Goal: Check status

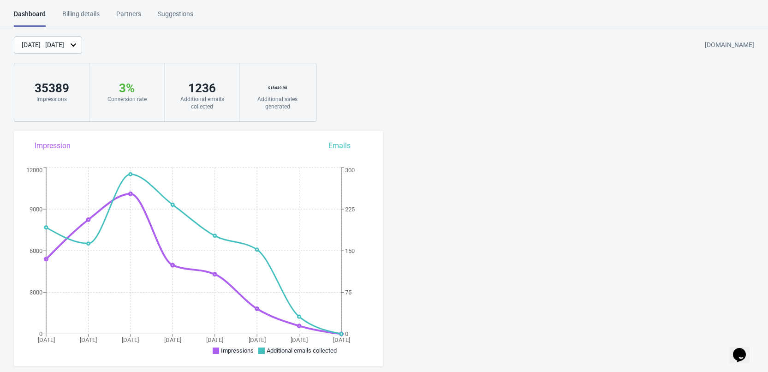
click at [64, 47] on div "[DATE] - [DATE]" at bounding box center [43, 45] width 42 height 10
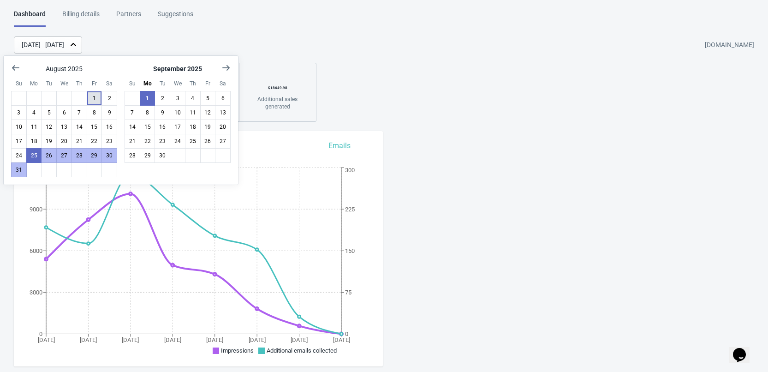
click at [93, 94] on button "1" at bounding box center [95, 98] width 16 height 15
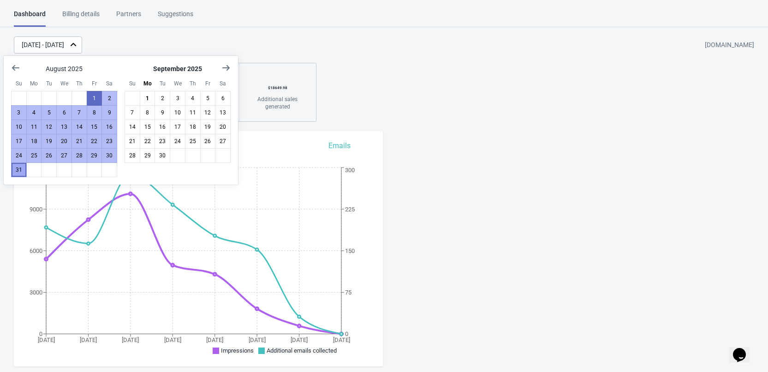
click at [20, 169] on button "31" at bounding box center [19, 169] width 16 height 15
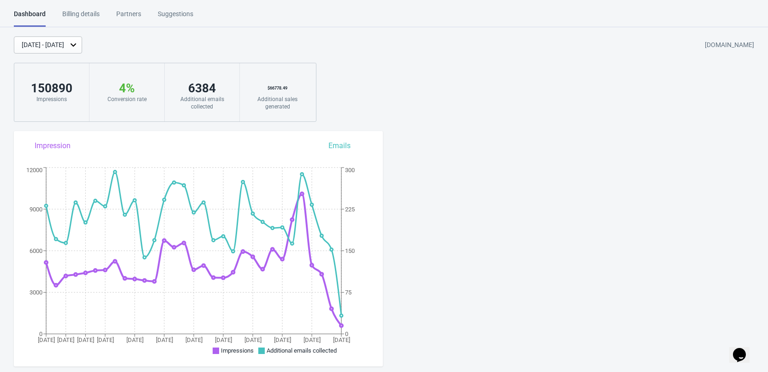
click at [64, 46] on div "[DATE] - [DATE]" at bounding box center [43, 45] width 42 height 10
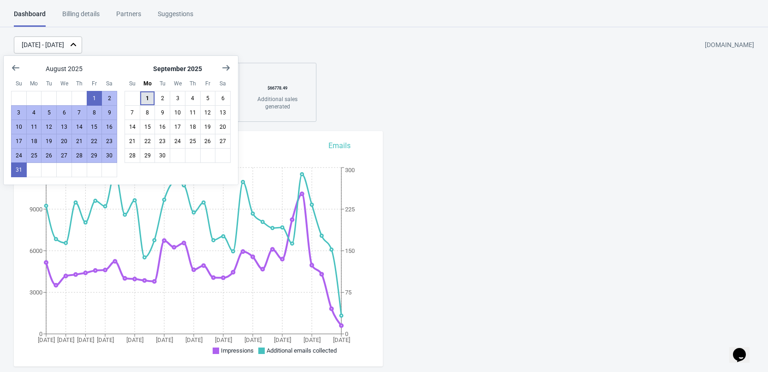
click at [148, 101] on button "1" at bounding box center [148, 98] width 16 height 15
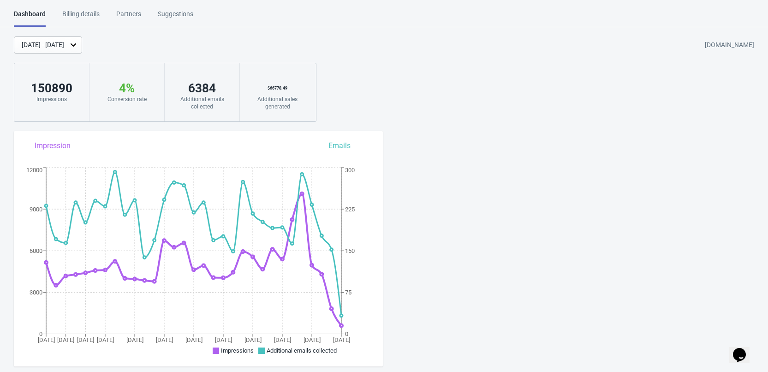
click at [148, 101] on div at bounding box center [148, 98] width 16 height 15
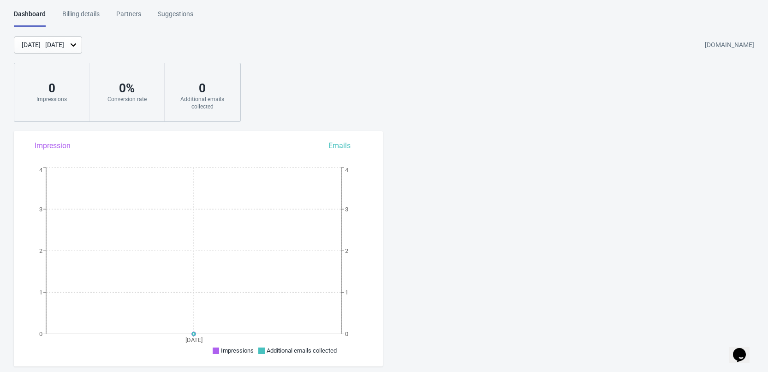
click at [64, 44] on div "[DATE] - [DATE]" at bounding box center [43, 45] width 42 height 10
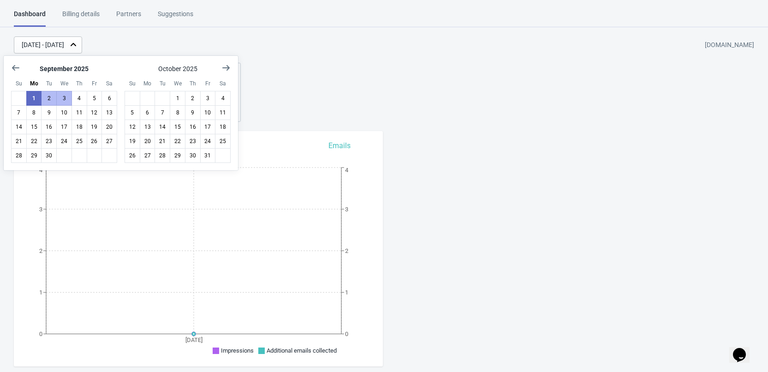
click at [131, 41] on div "[DATE] - [DATE] [DOMAIN_NAME]" at bounding box center [391, 44] width 754 height 17
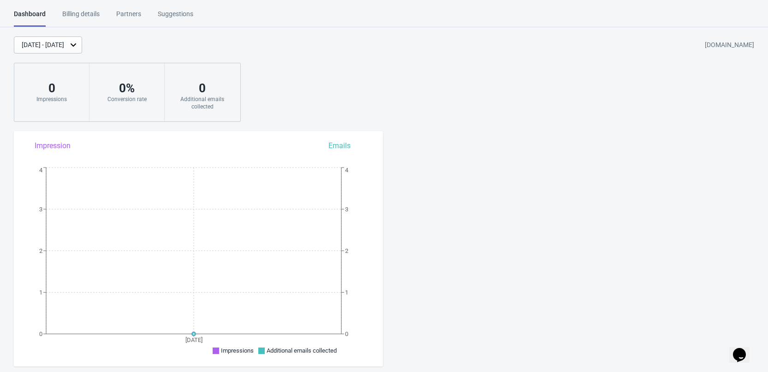
click at [64, 42] on div "[DATE] - [DATE]" at bounding box center [43, 45] width 42 height 10
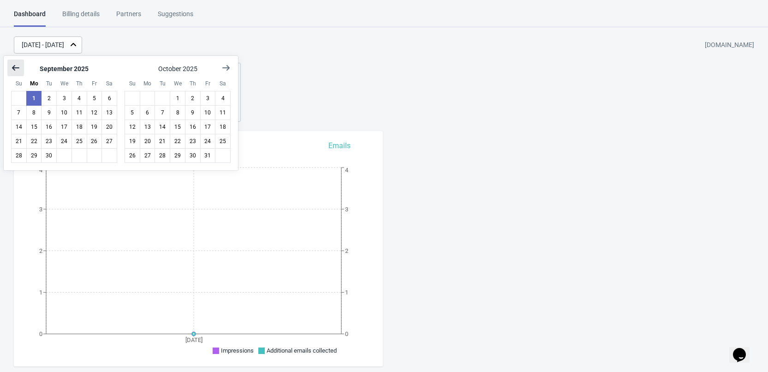
click at [14, 67] on icon "Show previous month, August 2025" at bounding box center [15, 68] width 7 height 6
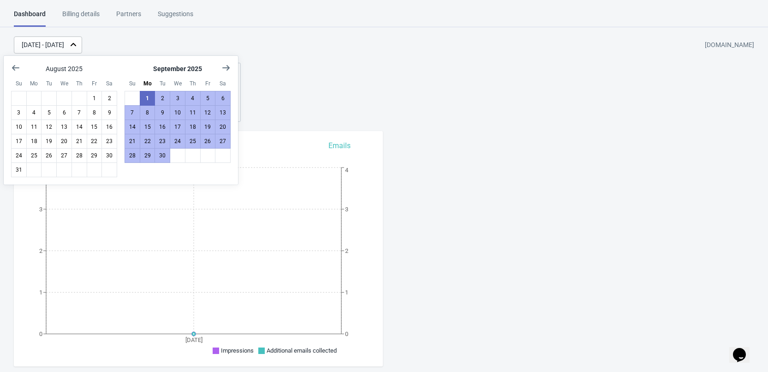
click at [64, 43] on div "[DATE] - [DATE]" at bounding box center [43, 45] width 42 height 10
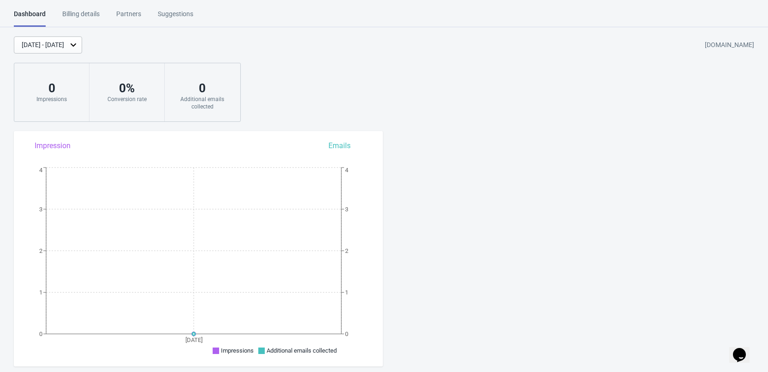
click at [64, 43] on div "[DATE] - [DATE]" at bounding box center [43, 45] width 42 height 10
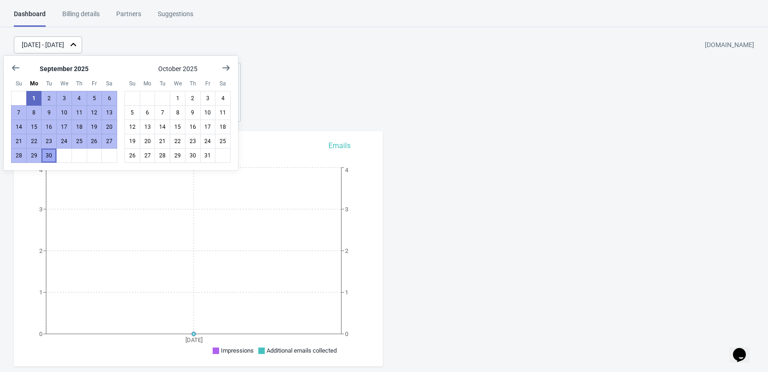
click at [48, 157] on button "30" at bounding box center [49, 155] width 16 height 15
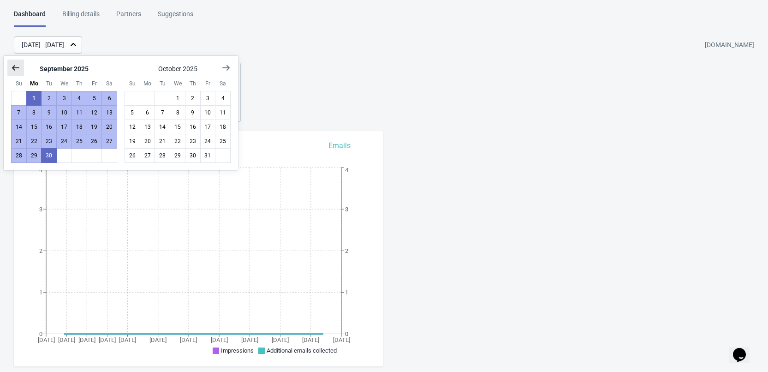
click at [15, 67] on icon "Show previous month, August 2025" at bounding box center [15, 68] width 7 height 6
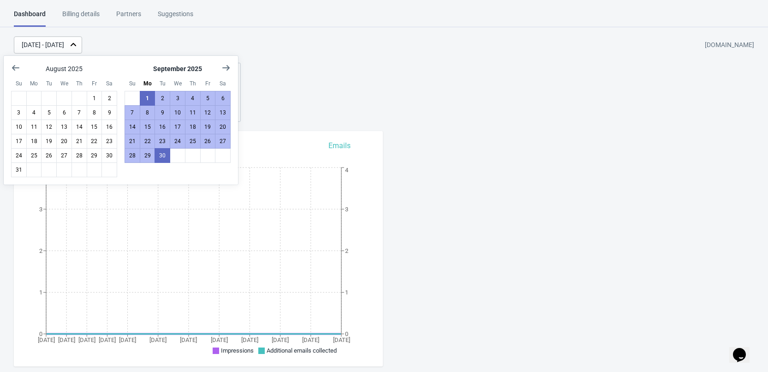
click at [53, 47] on div "[DATE] - [DATE]" at bounding box center [43, 45] width 42 height 10
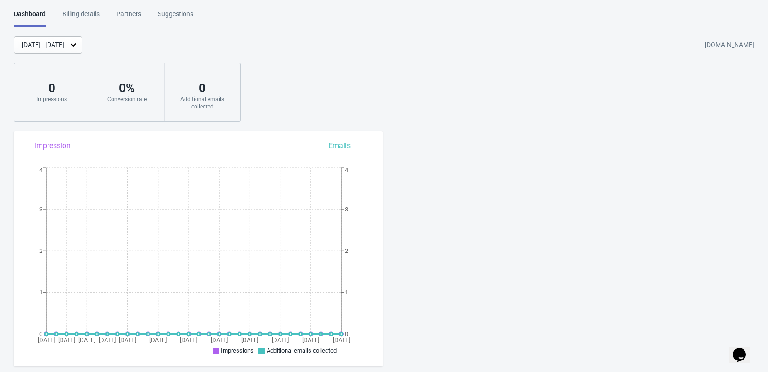
click at [387, 110] on div "[DATE] - [DATE] [DOMAIN_NAME] 0 Impressions 0 % Conversion rate 0 Additional em…" at bounding box center [384, 78] width 768 height 85
click at [61, 39] on div "[DATE] - [DATE]" at bounding box center [48, 44] width 68 height 17
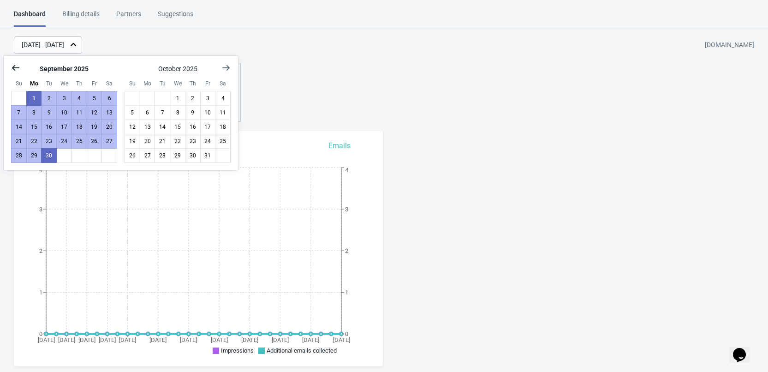
click at [18, 70] on icon "Show previous month, August 2025" at bounding box center [15, 67] width 9 height 9
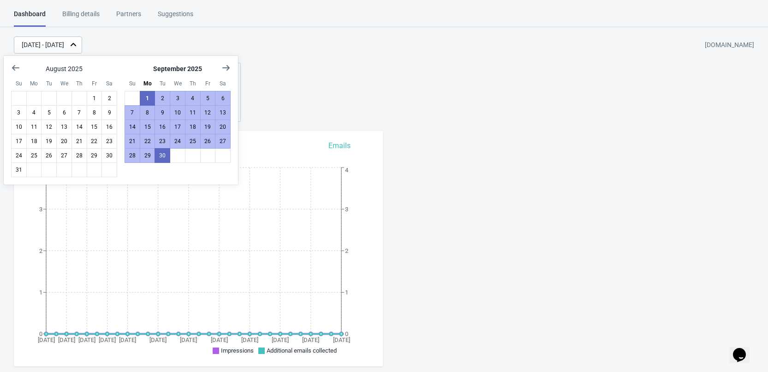
click at [6, 177] on div "[DATE] Su Mo Tu We Th Fr Sa 1 2 3 4 5 6 7 8 9 10 11 12 13 14 15 16 17 18 19 20 …" at bounding box center [121, 120] width 234 height 129
click at [18, 172] on button "31" at bounding box center [19, 169] width 16 height 15
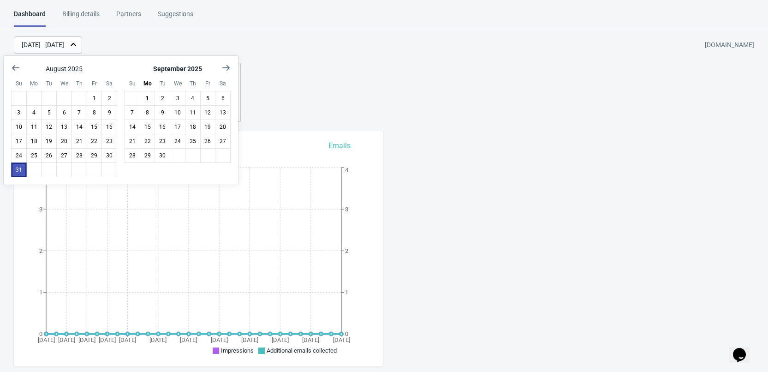
click at [19, 171] on button "31" at bounding box center [19, 169] width 16 height 15
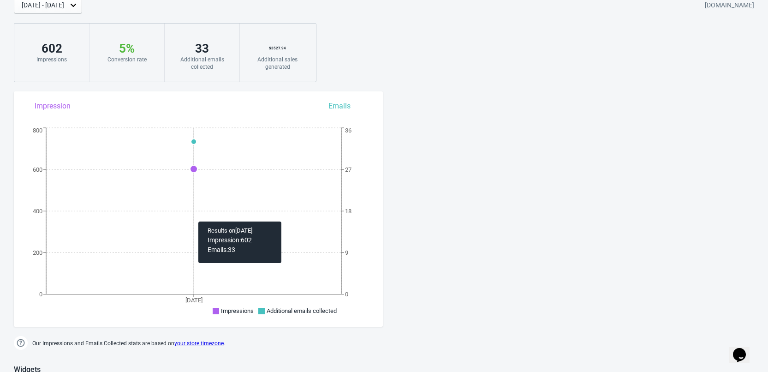
scroll to position [92, 0]
